Goal: Task Accomplishment & Management: Manage account settings

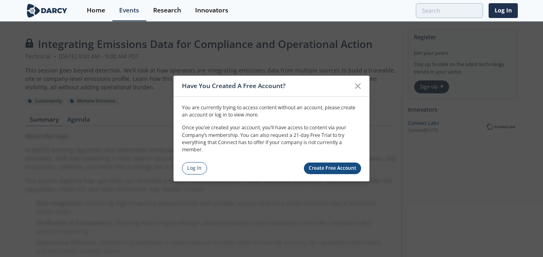
click at [338, 172] on link "Create Free Account" at bounding box center [333, 168] width 58 height 12
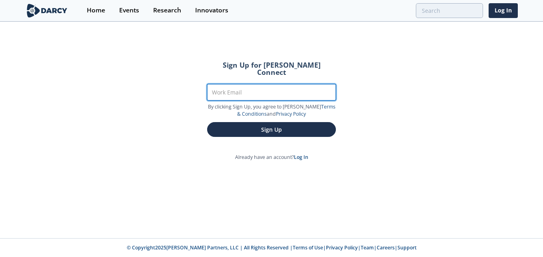
click at [279, 84] on input "Work Email" at bounding box center [271, 92] width 129 height 16
click at [279, 84] on input "mn1c" at bounding box center [271, 92] width 129 height 16
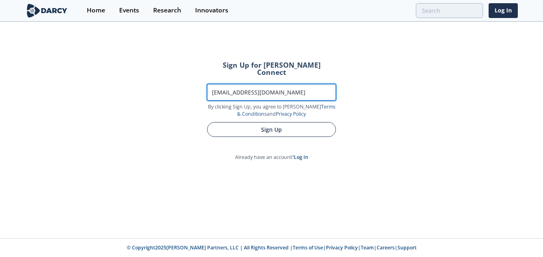
type input "[EMAIL_ADDRESS][DOMAIN_NAME]"
click at [261, 122] on button "Sign Up" at bounding box center [271, 129] width 129 height 15
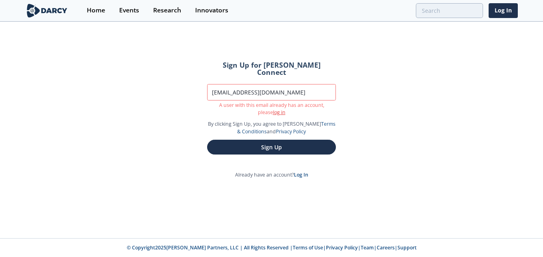
click at [273, 109] on link "log in" at bounding box center [279, 112] width 12 height 7
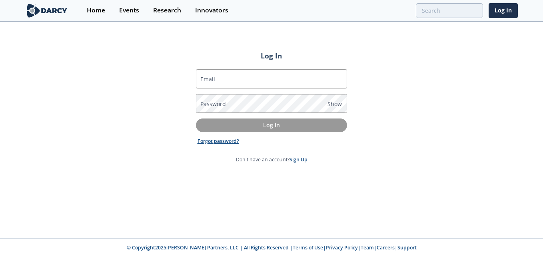
click at [228, 142] on link "Forgot password?" at bounding box center [218, 141] width 42 height 7
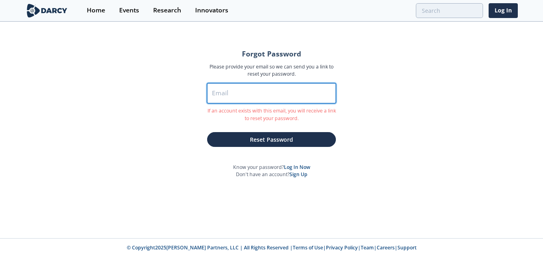
click at [238, 92] on input "Email" at bounding box center [271, 93] width 129 height 20
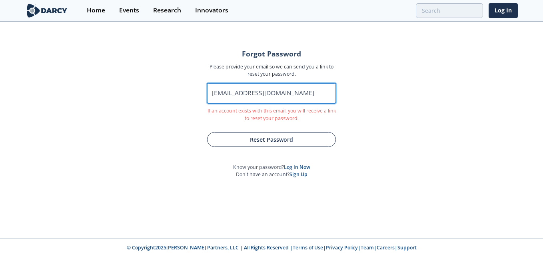
type input "MN1C@PGE.COM"
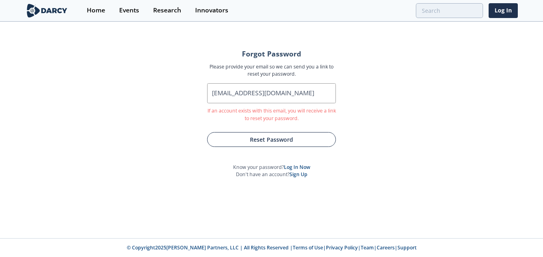
click at [256, 142] on button "Reset Password" at bounding box center [271, 139] width 129 height 15
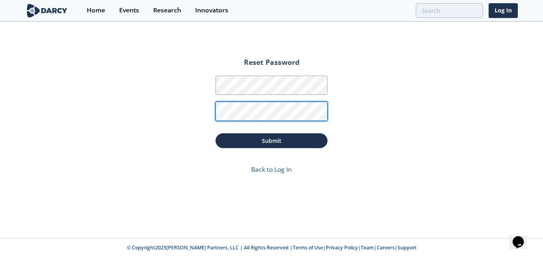
click at [215, 133] on button "Submit" at bounding box center [271, 140] width 112 height 15
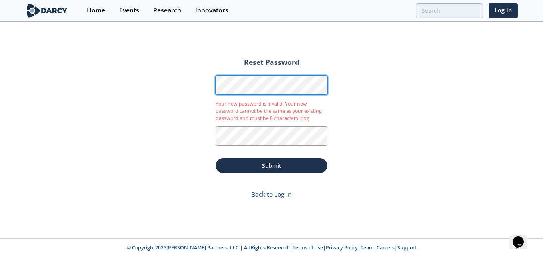
click at [169, 86] on div "Reset Password Password Your new password is invalid. Your new password cannot …" at bounding box center [271, 129] width 543 height 215
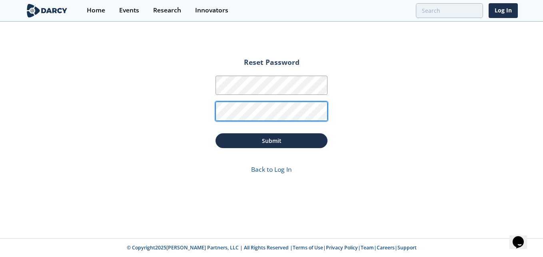
click at [215, 133] on button "Submit" at bounding box center [271, 140] width 112 height 15
